Goal: Find specific page/section: Find specific page/section

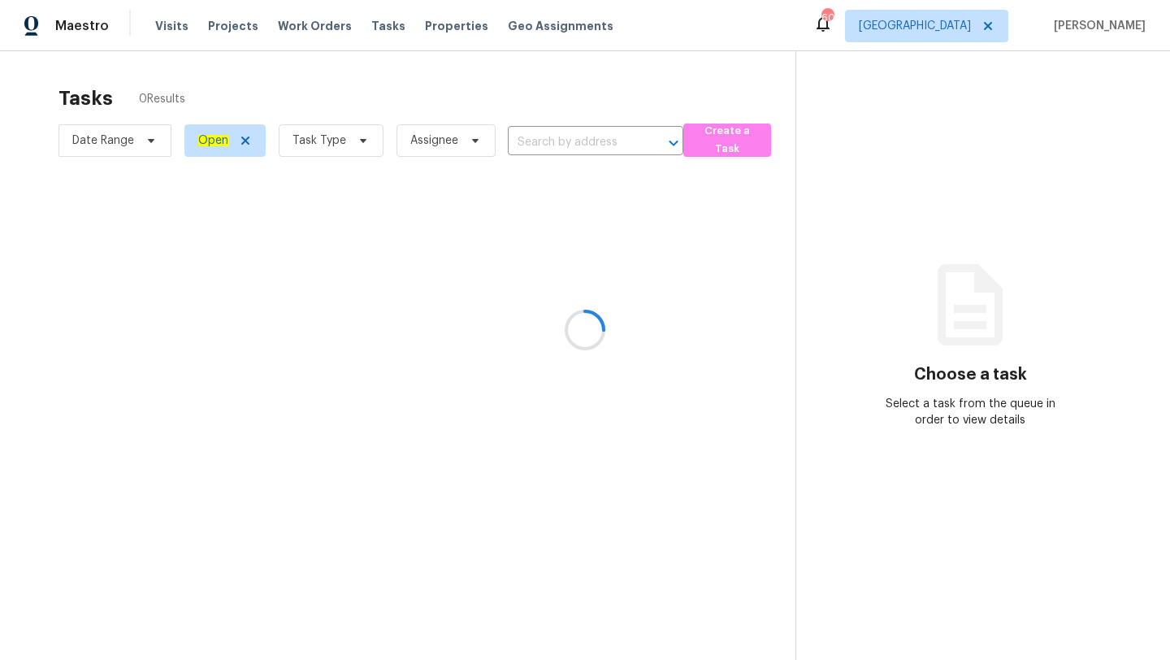
click at [364, 139] on div at bounding box center [585, 330] width 1170 height 660
click at [344, 141] on div at bounding box center [585, 330] width 1170 height 660
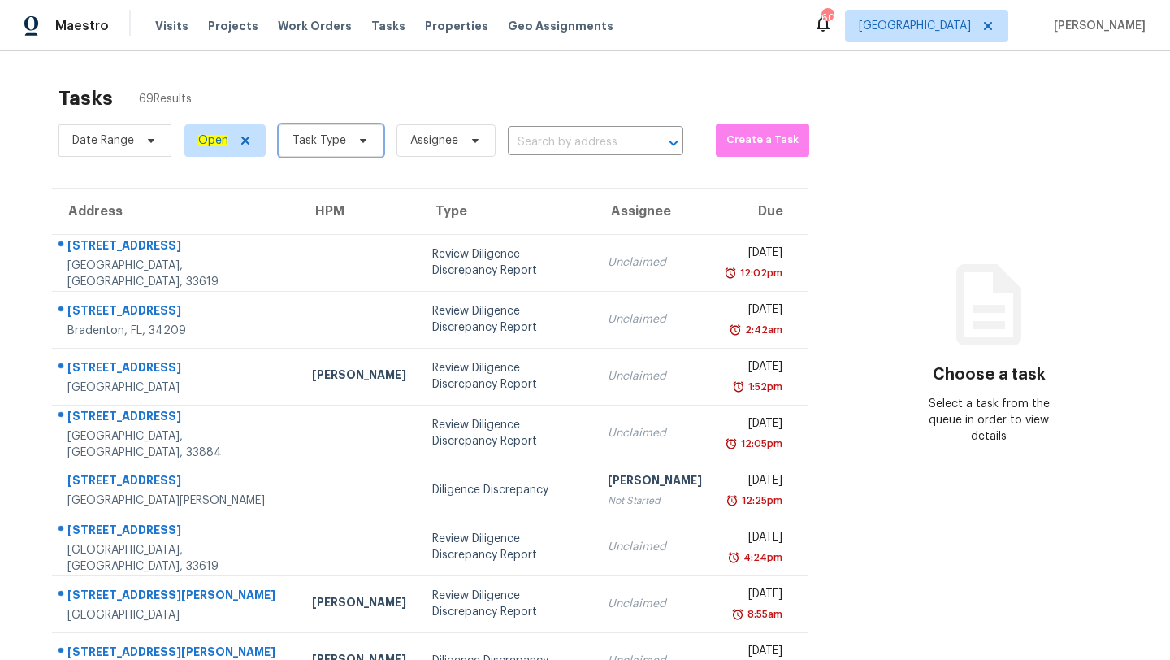
click at [344, 141] on span "Task Type" at bounding box center [331, 140] width 105 height 32
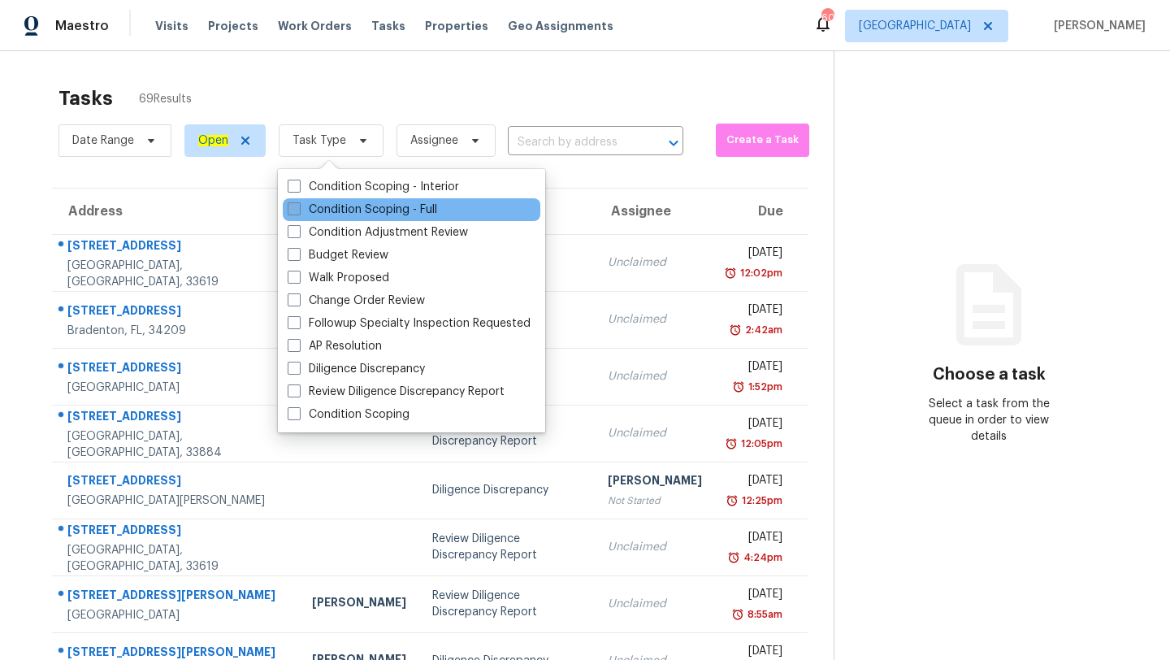
click at [323, 214] on label "Condition Scoping - Full" at bounding box center [362, 209] width 149 height 16
click at [298, 212] on input "Condition Scoping - Full" at bounding box center [293, 206] width 11 height 11
checkbox input "true"
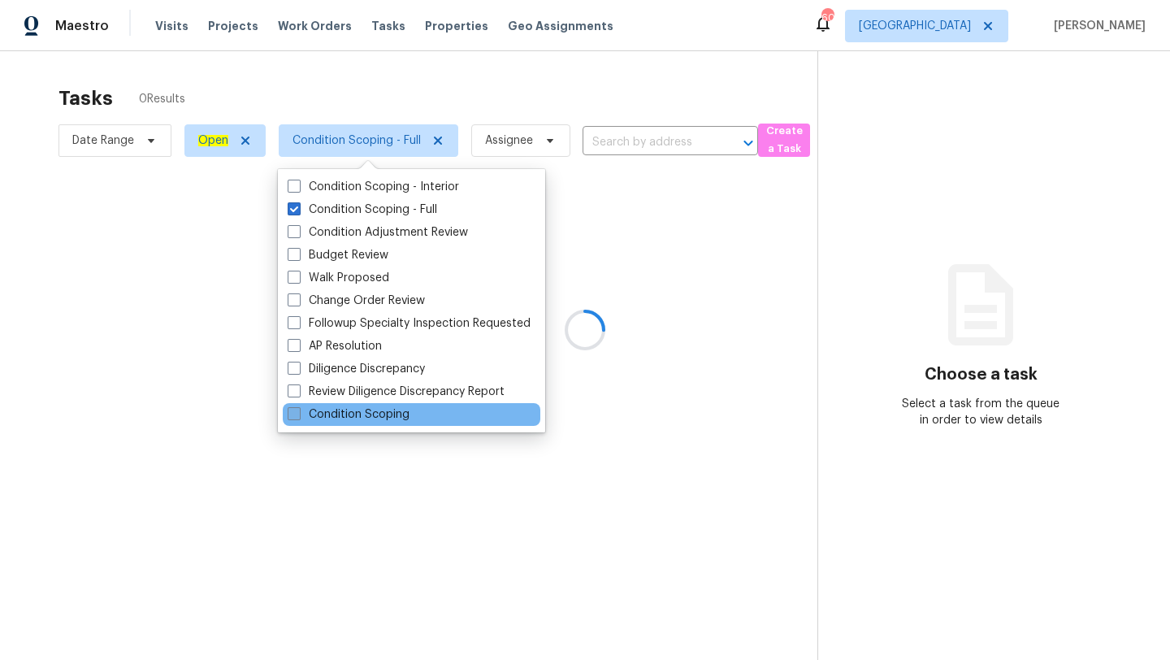
click at [344, 420] on label "Condition Scoping" at bounding box center [349, 414] width 122 height 16
click at [298, 417] on input "Condition Scoping" at bounding box center [293, 411] width 11 height 11
checkbox input "true"
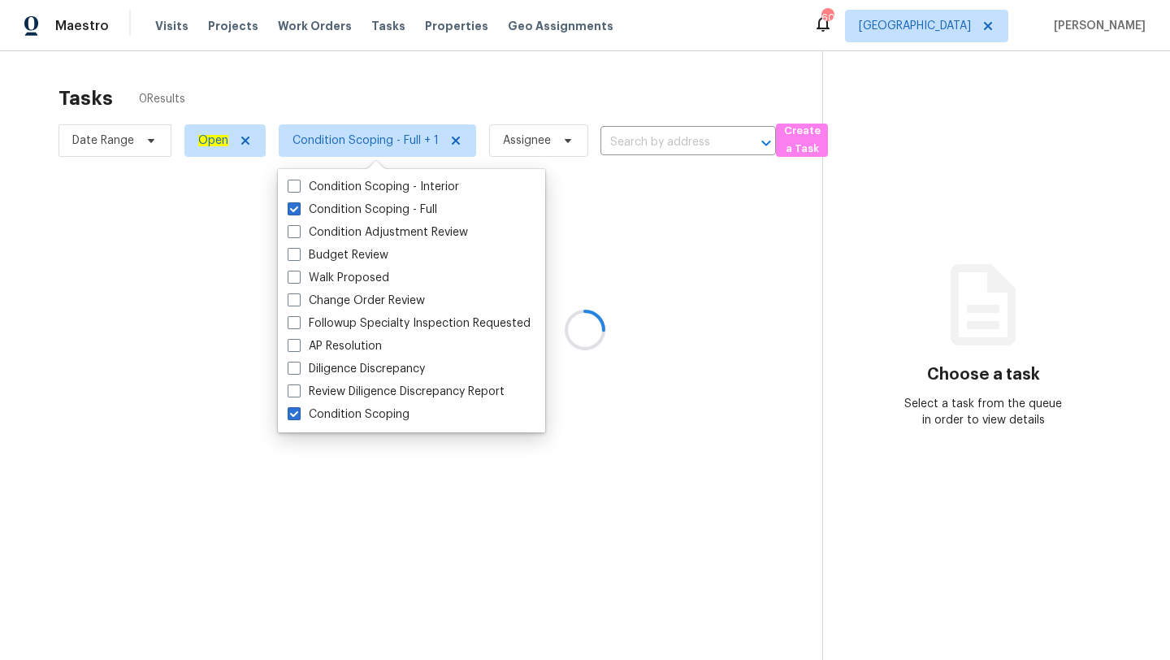
click at [616, 101] on div at bounding box center [585, 330] width 1170 height 660
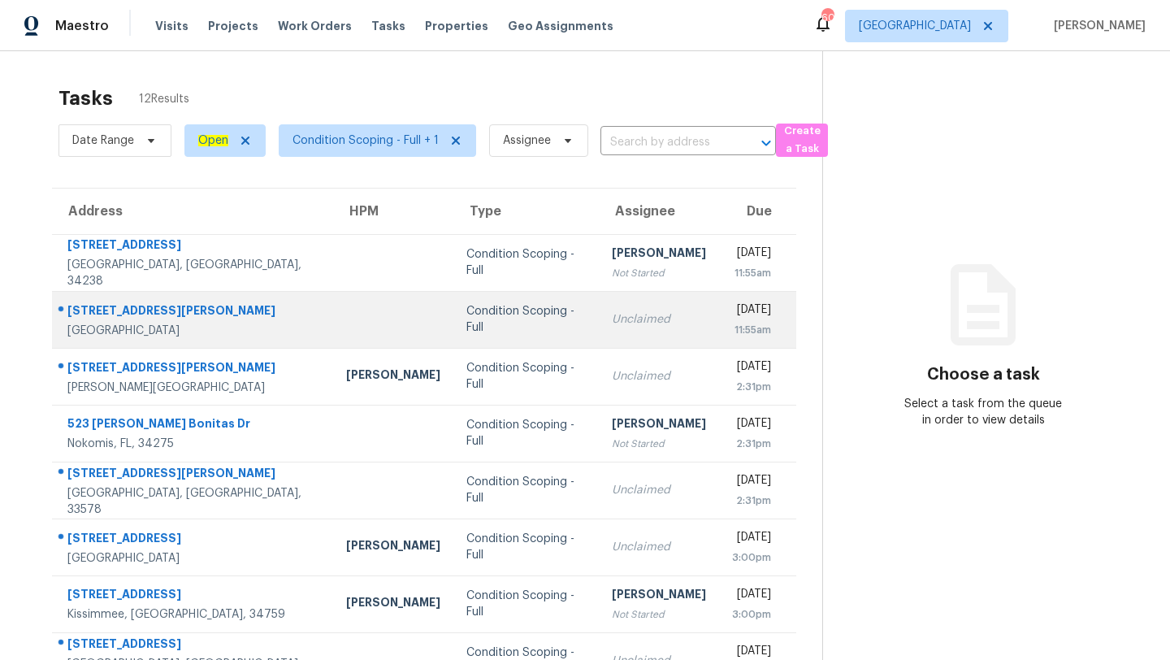
scroll to position [186, 0]
